Goal: Contribute content: Add original content to the website for others to see

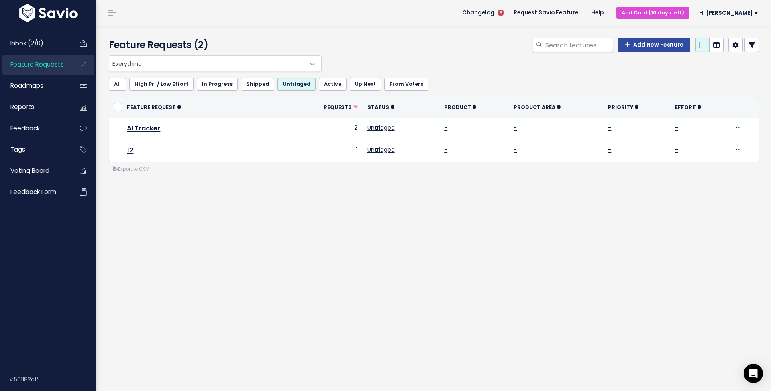
click at [279, 210] on div "Everything Any Product: Any Product Area Any Product: No Product Area No Produc…" at bounding box center [434, 146] width 662 height 183
click at [43, 63] on span "Feature Requests" at bounding box center [36, 64] width 53 height 8
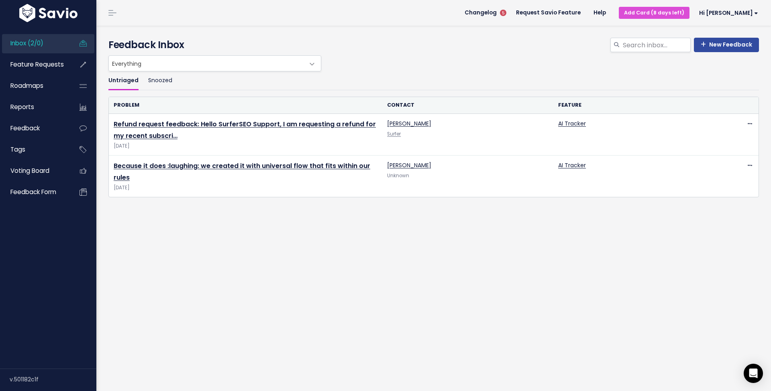
click at [332, 241] on div "Untriaged Snoozed Problem Contact Feature Refund request feedback: Hello Surfer…" at bounding box center [433, 166] width 662 height 190
click at [49, 68] on span "Feature Requests" at bounding box center [36, 64] width 53 height 8
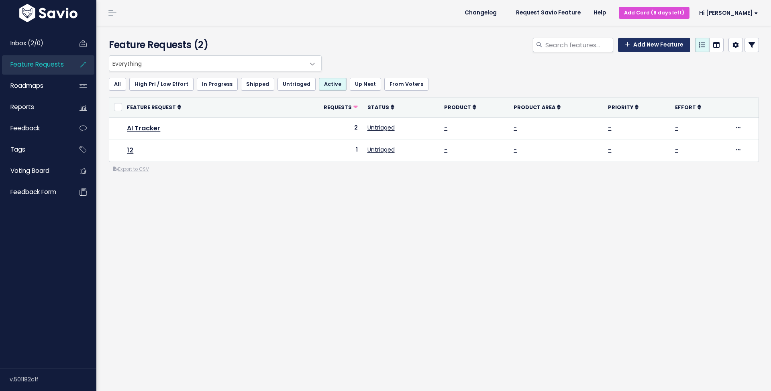
click at [658, 48] on link "Add New Feature" at bounding box center [654, 45] width 72 height 14
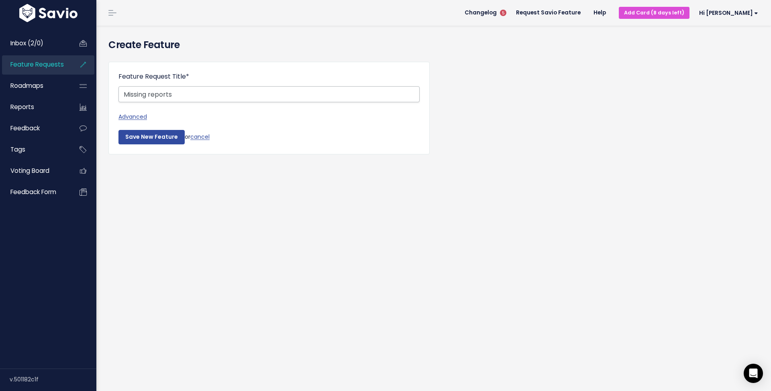
click at [150, 90] on input "Missing reports" at bounding box center [268, 94] width 301 height 16
type input "Missing summary reports"
click at [137, 135] on input "Save New Feature" at bounding box center [151, 137] width 66 height 14
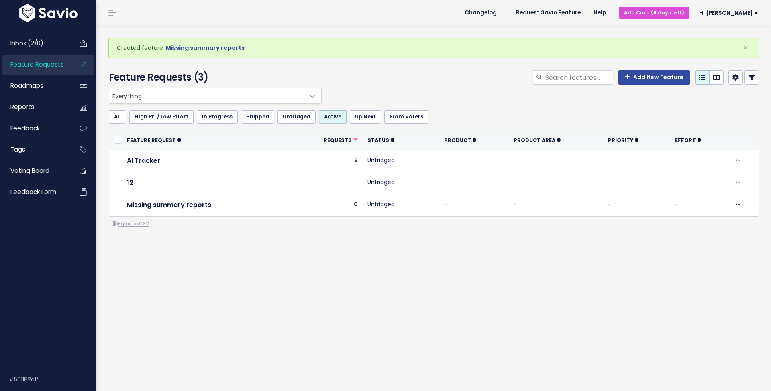
click at [310, 279] on div "Everything Any Product: Any Product Area Any Product: No Product Area No Produc…" at bounding box center [434, 190] width 662 height 205
click at [320, 260] on div "Everything Any Product: Any Product Area Any Product: No Product Area No Produc…" at bounding box center [434, 190] width 662 height 205
click at [319, 267] on div "Everything Any Product: Any Product Area Any Product: No Product Area No Produc…" at bounding box center [434, 190] width 662 height 205
click at [285, 293] on div "Everything Any Product: Any Product Area Any Product: No Product Area No Produc…" at bounding box center [434, 190] width 662 height 205
click at [22, 42] on span "Inbox (2/0)" at bounding box center [26, 43] width 33 height 8
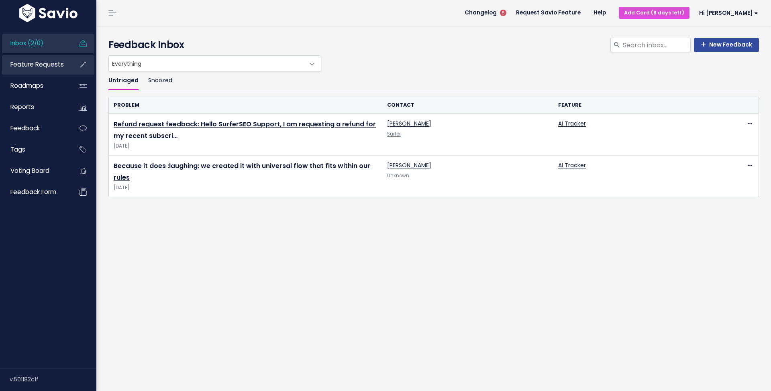
click at [28, 60] on link "Feature Requests" at bounding box center [34, 64] width 65 height 18
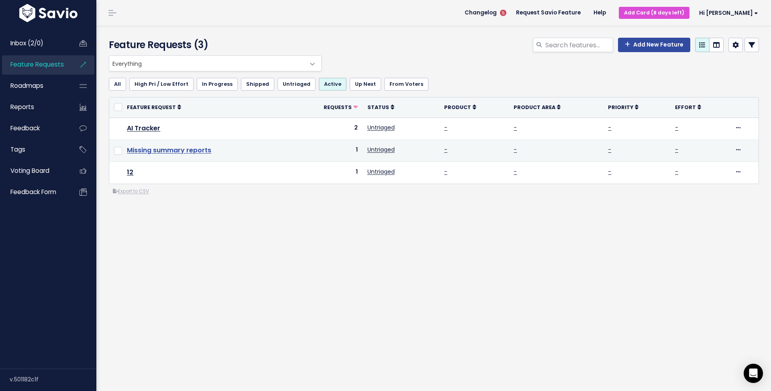
click at [155, 150] on link "Missing summary reports" at bounding box center [169, 150] width 84 height 9
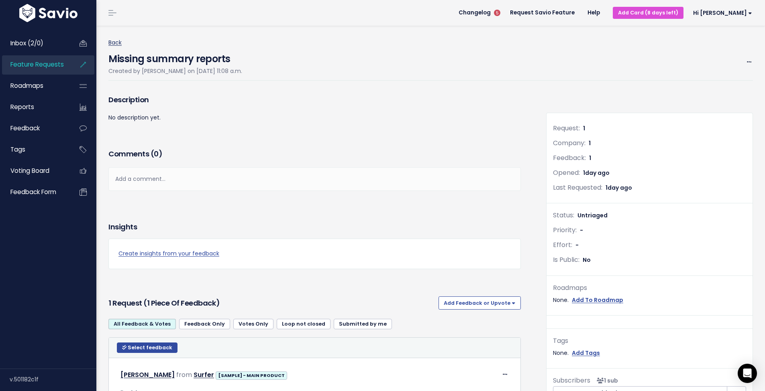
click at [114, 45] on link "Back" at bounding box center [114, 43] width 13 height 8
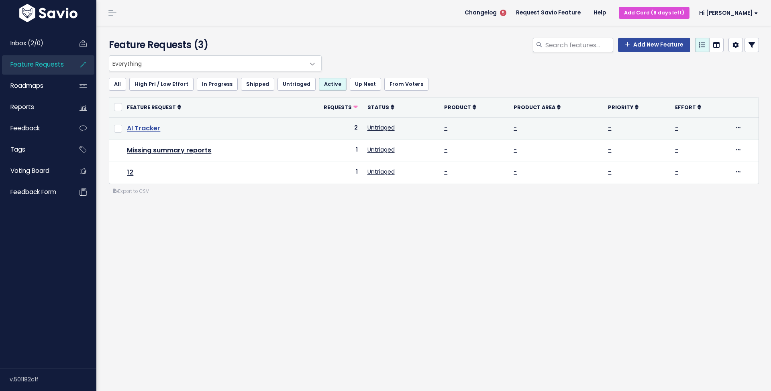
click at [148, 127] on link "AI Tracker" at bounding box center [143, 128] width 33 height 9
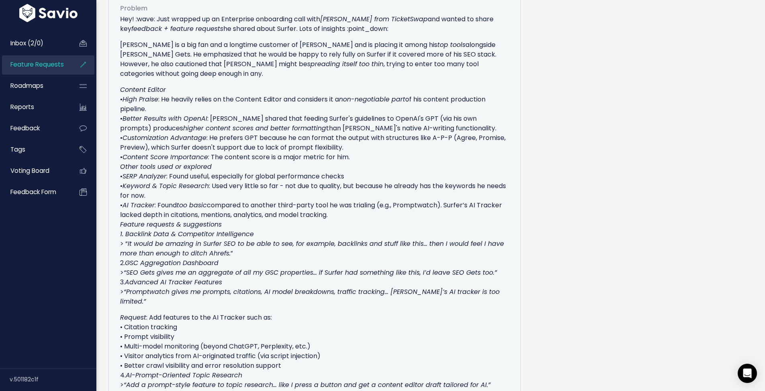
scroll to position [761, 0]
